Goal: Task Accomplishment & Management: Manage account settings

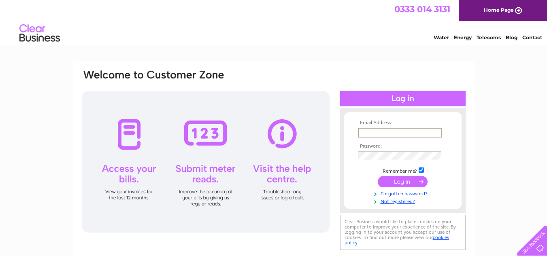
click at [382, 132] on input "text" at bounding box center [400, 133] width 84 height 10
type input "[EMAIL_ADDRESS][DOMAIN_NAME]"
click at [404, 180] on input "submit" at bounding box center [403, 181] width 50 height 11
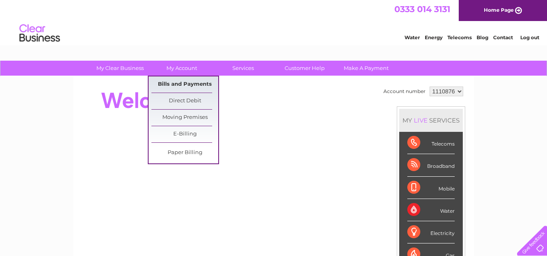
click at [193, 86] on link "Bills and Payments" at bounding box center [185, 85] width 67 height 16
